Goal: Transaction & Acquisition: Download file/media

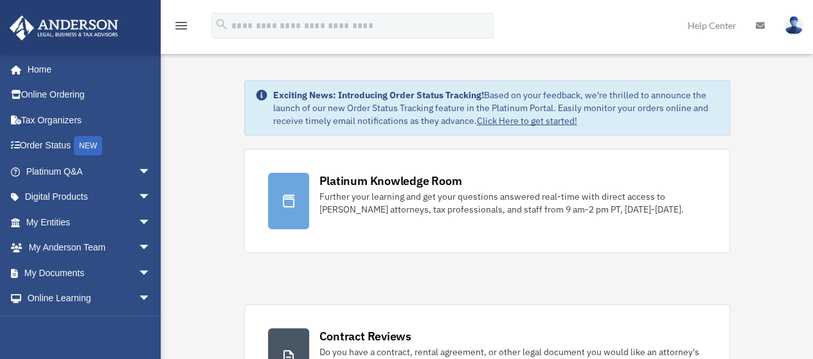
click at [757, 26] on icon at bounding box center [760, 25] width 9 height 9
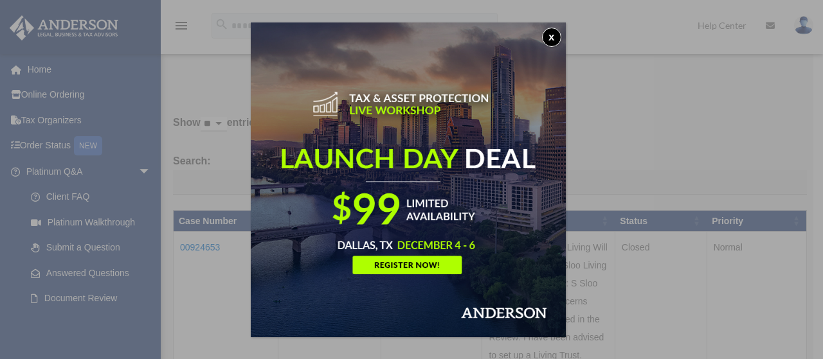
click at [544, 32] on img at bounding box center [408, 180] width 315 height 315
click at [554, 33] on button "x" at bounding box center [551, 37] width 19 height 19
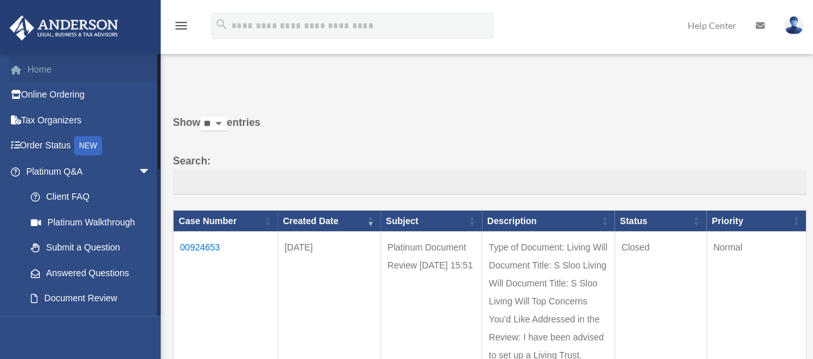
click at [42, 65] on link "Home" at bounding box center [89, 70] width 161 height 26
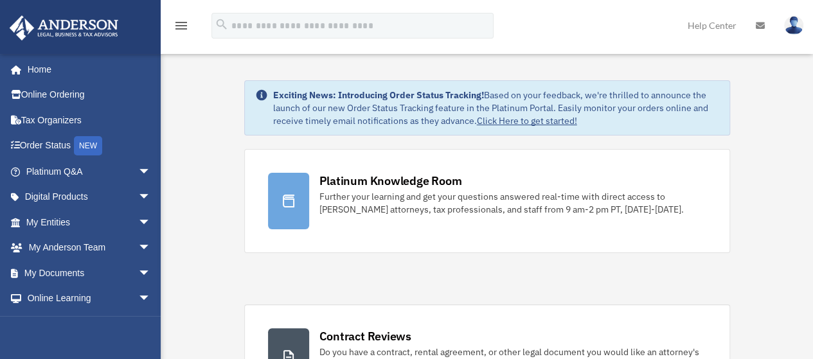
click at [189, 23] on div "menu" at bounding box center [181, 26] width 41 height 33
click at [181, 21] on icon "menu" at bounding box center [181, 25] width 15 height 15
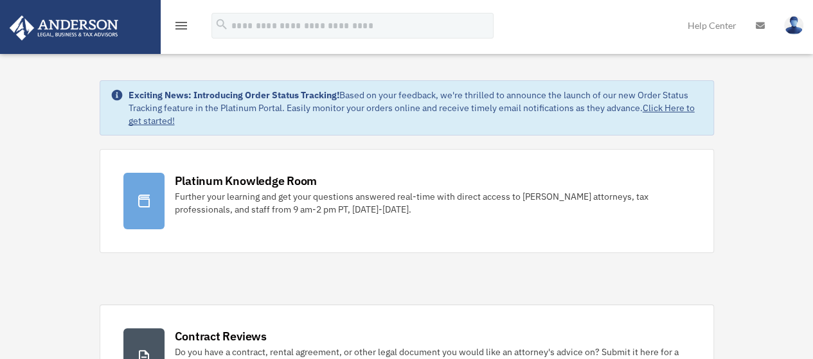
click at [181, 21] on icon "menu" at bounding box center [181, 25] width 15 height 15
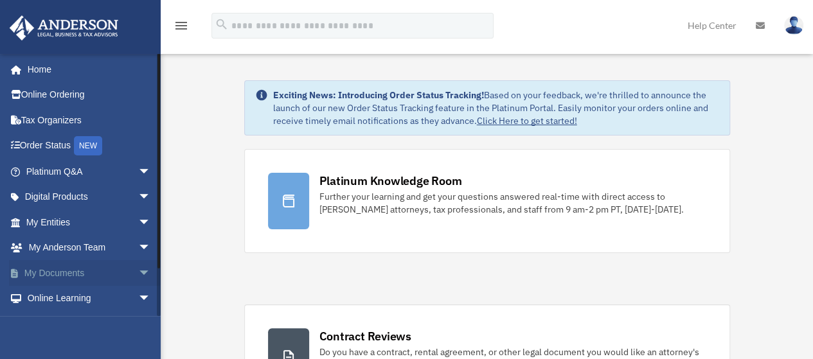
click at [52, 272] on link "My Documents arrow_drop_down" at bounding box center [89, 273] width 161 height 26
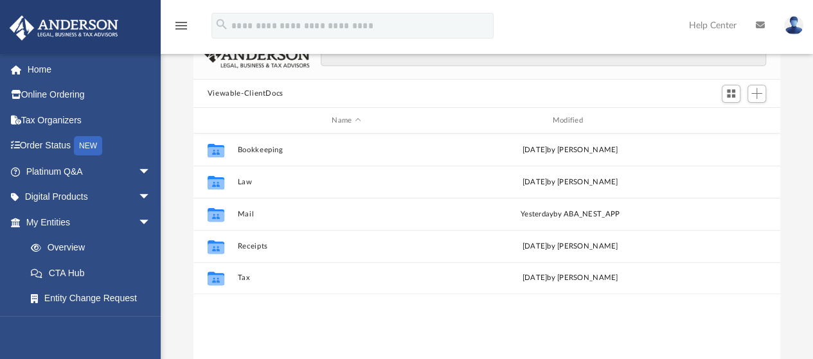
scroll to position [84, 0]
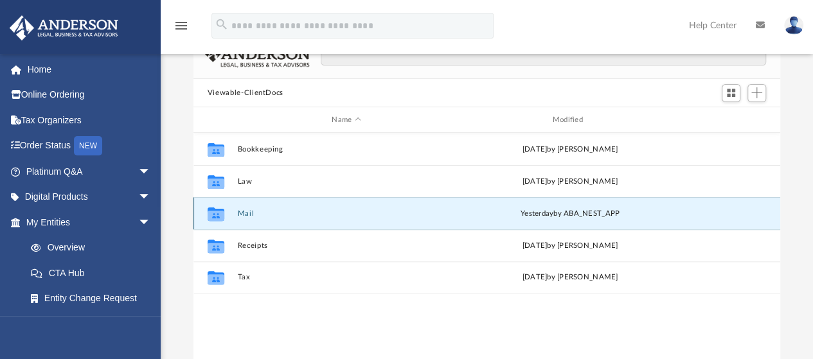
click at [257, 213] on button "Mail" at bounding box center [346, 214] width 218 height 8
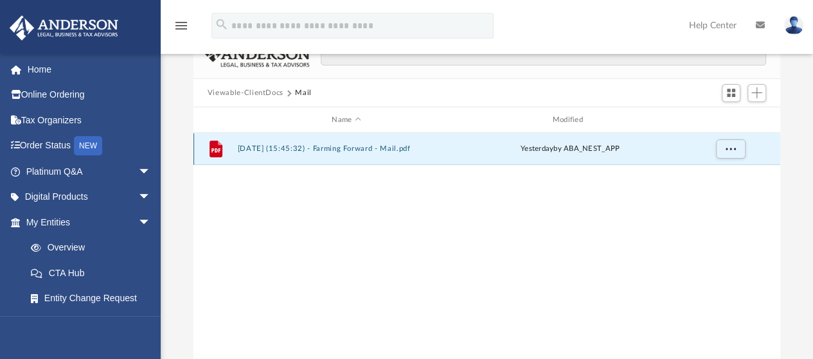
click at [329, 147] on button "2025.09.24 (15:45:32) - Farming Forward - Mail.pdf" at bounding box center [346, 149] width 218 height 8
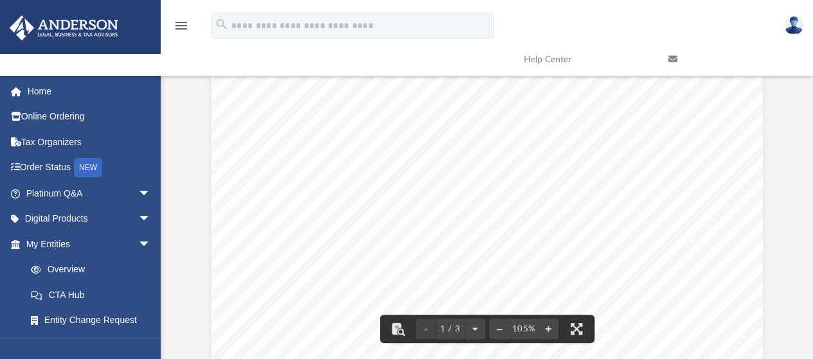
scroll to position [0, 0]
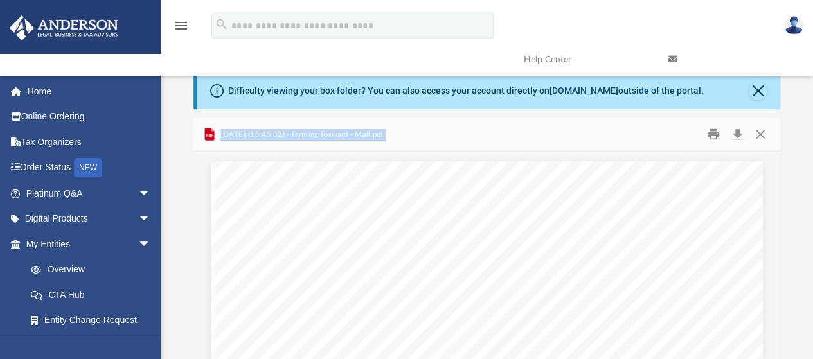
drag, startPoint x: 332, startPoint y: 138, endPoint x: 193, endPoint y: 185, distance: 146.6
click at [193, 185] on div "Difficulty viewing your box folder? You can also access your account directly o…" at bounding box center [487, 278] width 653 height 411
click at [734, 136] on button "Download" at bounding box center [737, 135] width 23 height 20
